Goal: Information Seeking & Learning: Learn about a topic

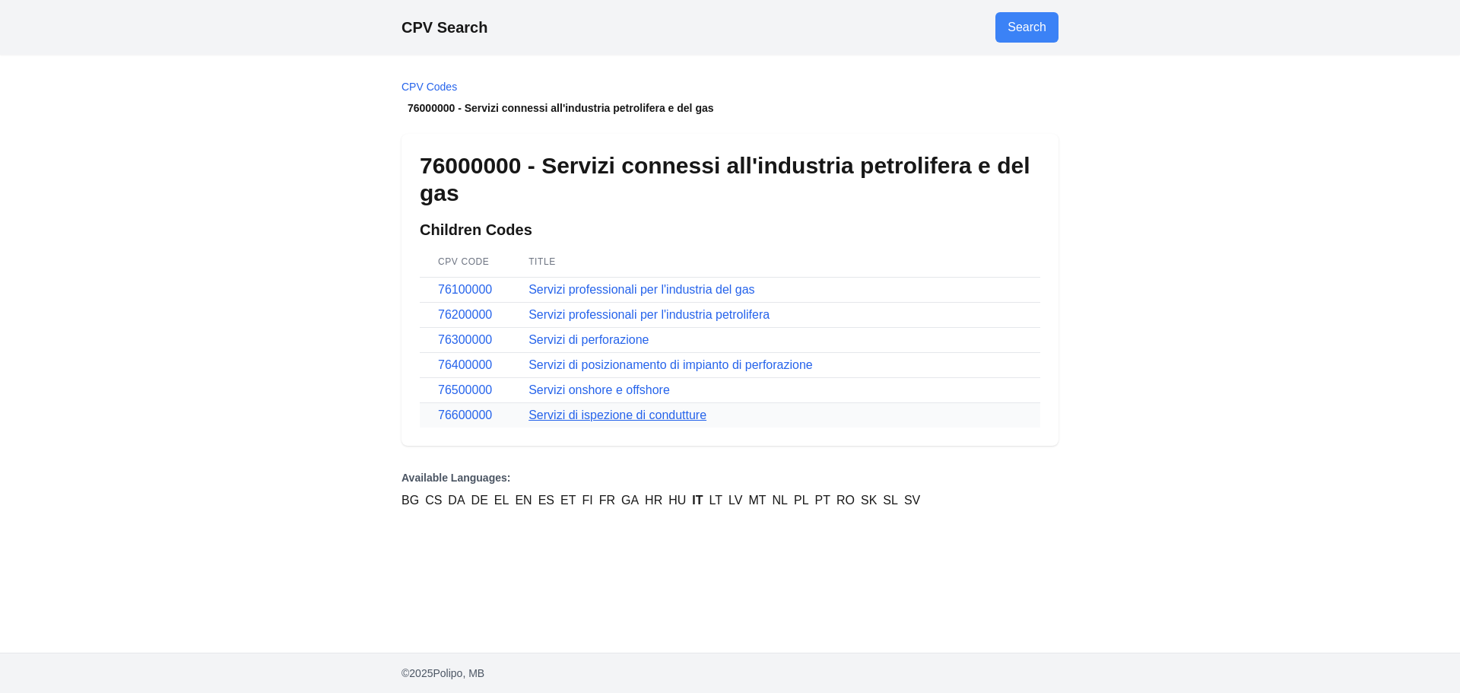
click at [669, 412] on link "Servizi di ispezione di condutture" at bounding box center [617, 414] width 178 height 13
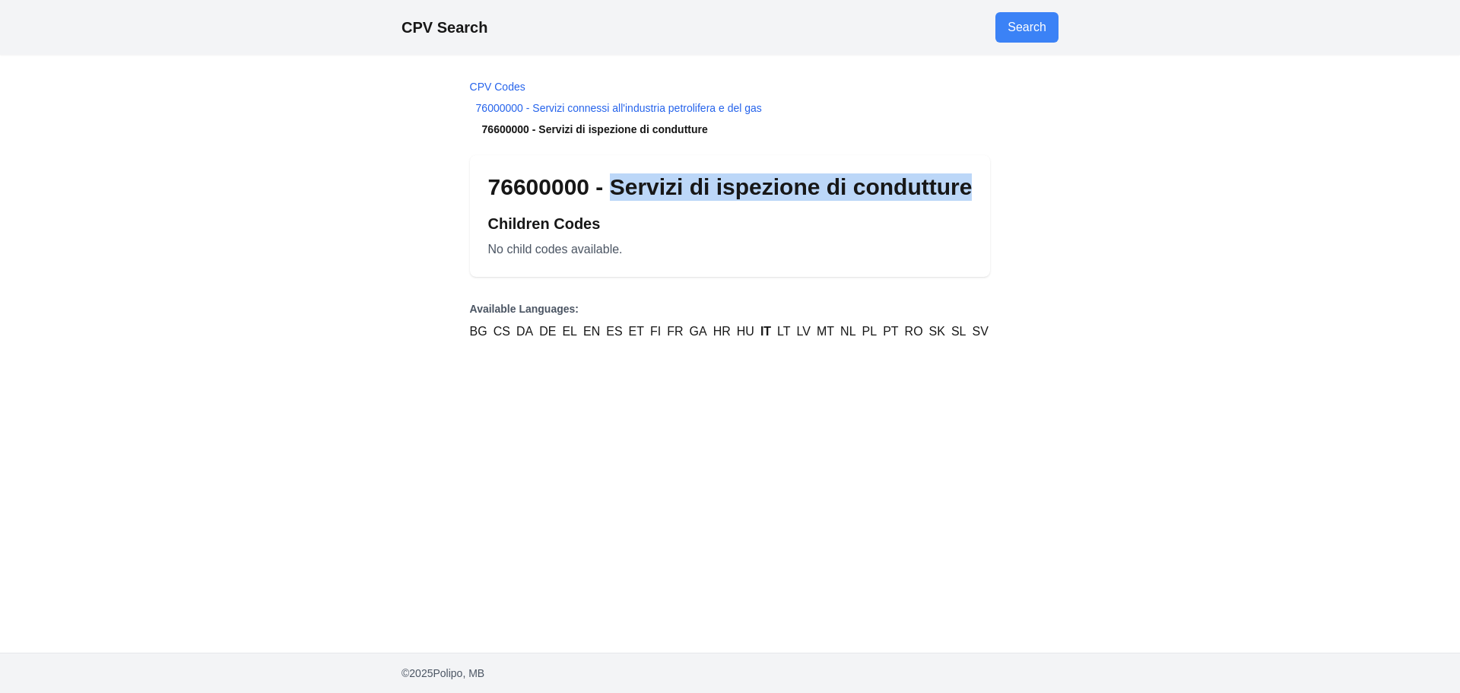
drag, startPoint x: 617, startPoint y: 186, endPoint x: 984, endPoint y: 166, distance: 367.8
click at [977, 170] on div "76600000 - Servizi di ispezione di condutture Children Codes No child codes ava…" at bounding box center [730, 216] width 521 height 122
copy h1 "Servizi di ispezione di condutture"
click at [517, 110] on link "76000000 - Servizi connessi all'industria petrolifera e del gas" at bounding box center [619, 108] width 286 height 12
